Goal: Transaction & Acquisition: Purchase product/service

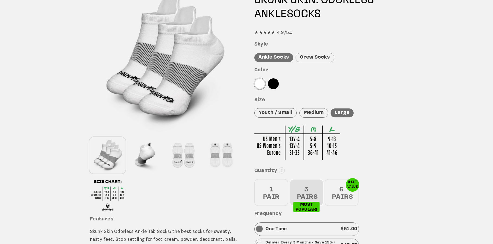
scroll to position [81, 0]
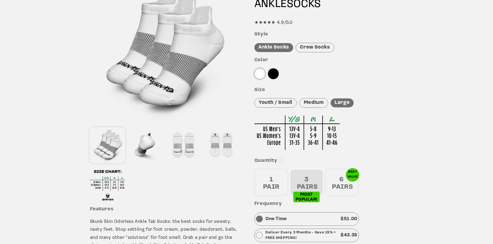
click at [224, 148] on div at bounding box center [220, 145] width 35 height 36
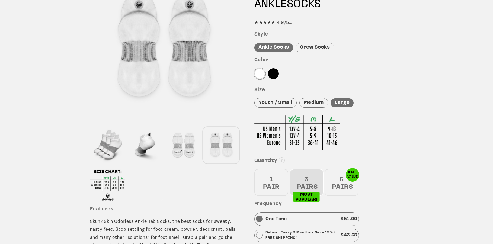
click at [184, 149] on div at bounding box center [183, 145] width 35 height 36
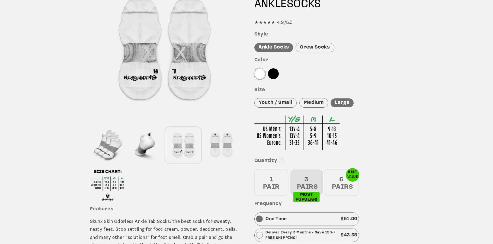
click at [227, 148] on div at bounding box center [220, 145] width 35 height 36
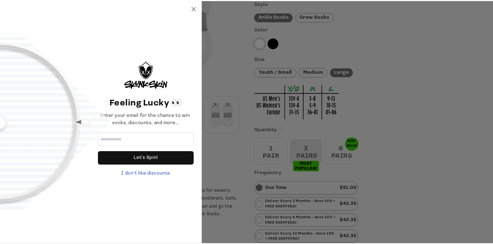
scroll to position [136, 0]
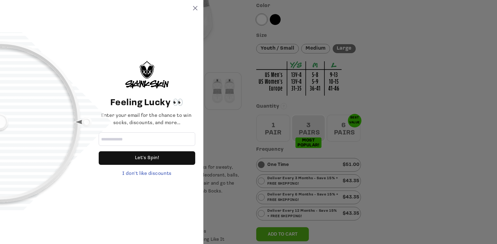
click at [198, 10] on div "Feeling Lucky 👀 Enter your email for the chance to win socks, discounts, and mo…" at bounding box center [101, 122] width 203 height 244
click at [195, 9] on icon at bounding box center [195, 8] width 4 height 4
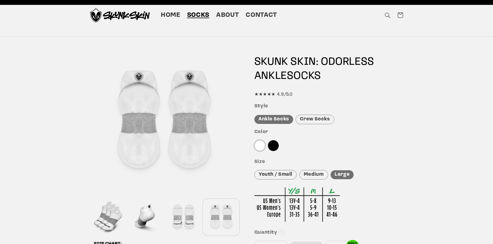
scroll to position [0, 0]
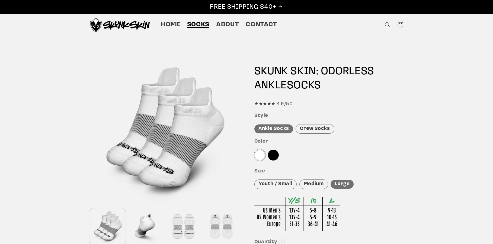
click at [272, 154] on div at bounding box center [273, 155] width 11 height 11
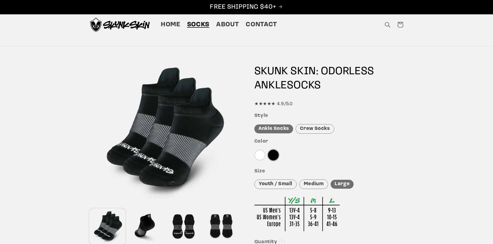
click at [263, 156] on div at bounding box center [259, 155] width 11 height 11
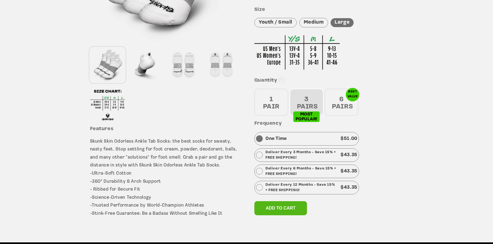
scroll to position [163, 0]
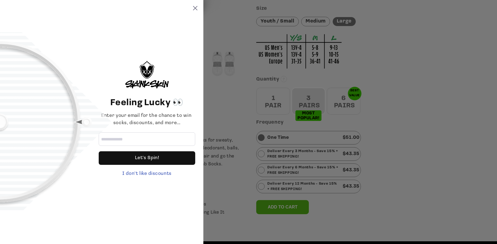
click at [197, 9] on div "Feeling Lucky 👀 Enter your email for the chance to win socks, discounts, and mo…" at bounding box center [101, 122] width 203 height 244
click at [198, 6] on div "Feeling Lucky 👀 Enter your email for the chance to win socks, discounts, and mo…" at bounding box center [101, 122] width 203 height 244
click at [194, 7] on icon at bounding box center [195, 8] width 4 height 4
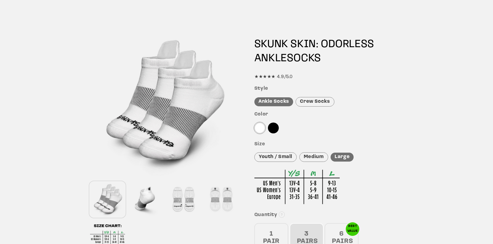
scroll to position [136, 0]
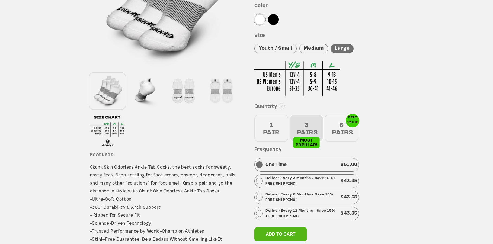
click at [340, 124] on div "6 PAIRS" at bounding box center [342, 128] width 34 height 27
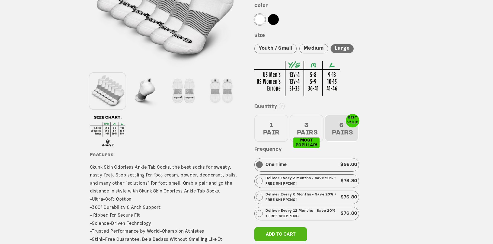
click at [316, 130] on div "3 PAIRS" at bounding box center [307, 128] width 34 height 27
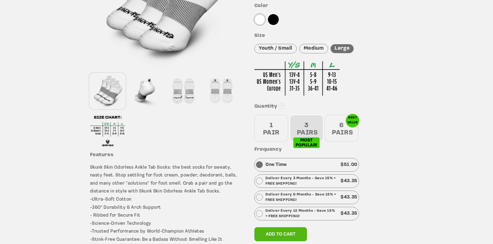
click at [335, 125] on div "6 PAIRS" at bounding box center [342, 128] width 34 height 27
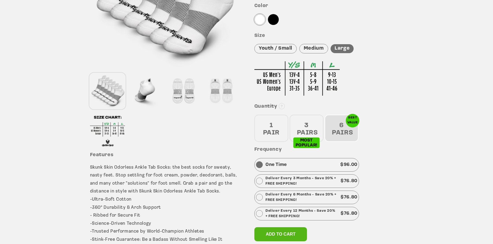
click at [311, 130] on div "3 PAIRS" at bounding box center [307, 128] width 34 height 27
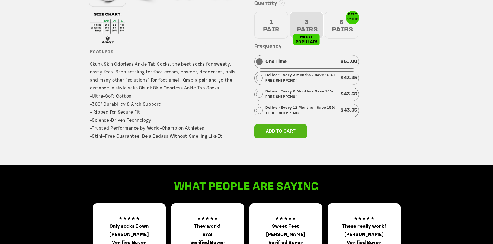
scroll to position [244, 0]
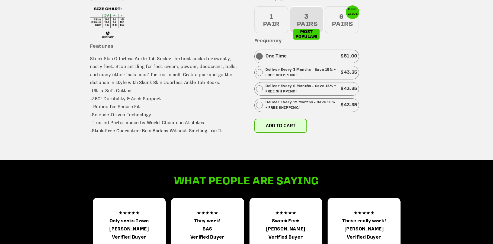
click at [290, 128] on span "Add to cart" at bounding box center [281, 125] width 30 height 5
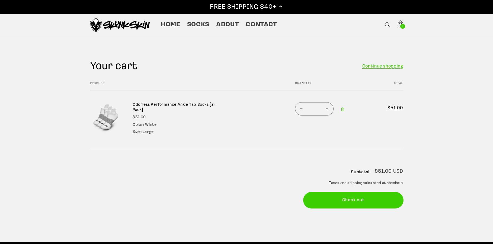
click at [336, 199] on button "Check out" at bounding box center [353, 200] width 100 height 16
